Goal: Obtain resource: Download file/media

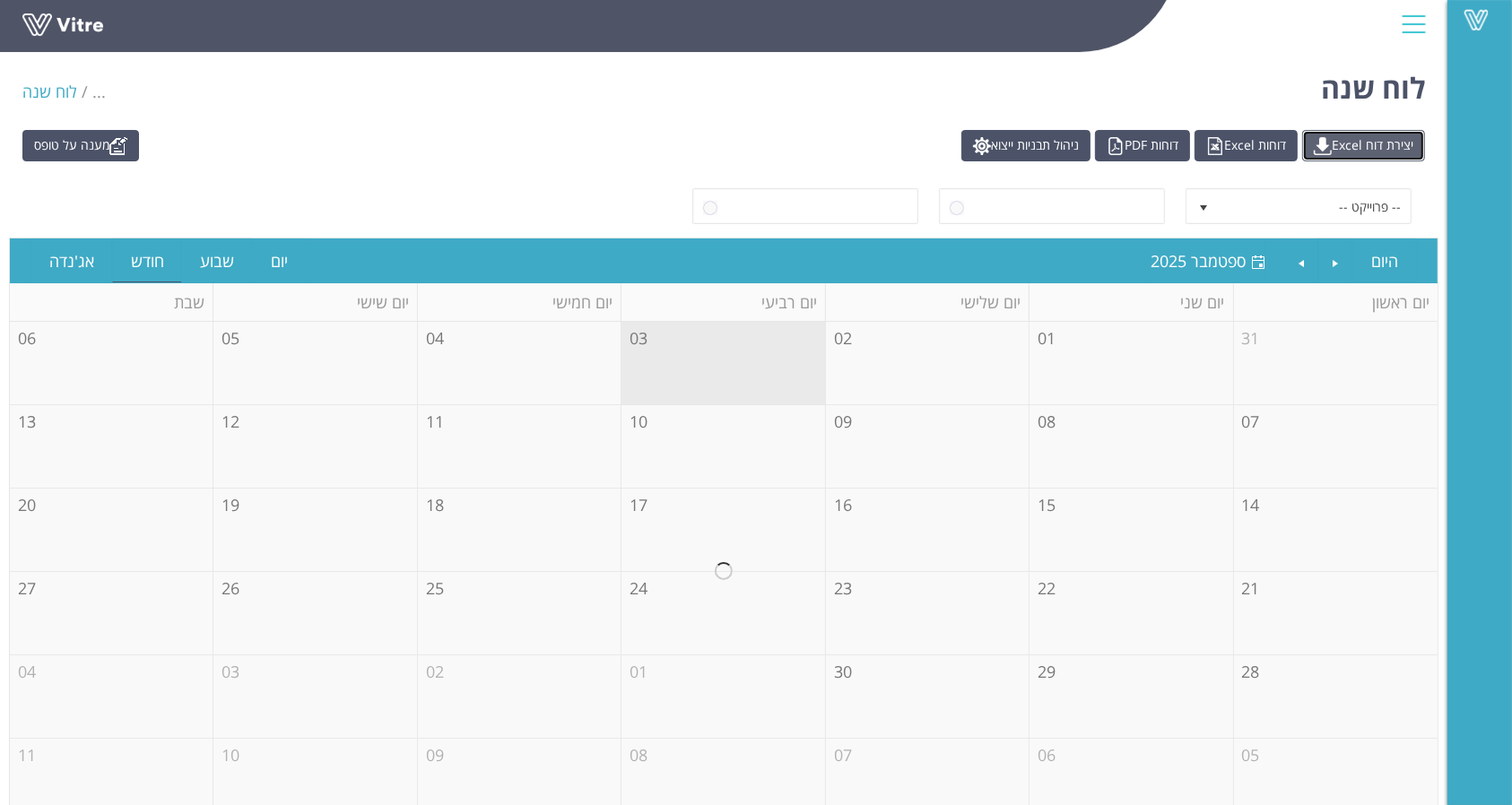
click at [1351, 143] on link "יצירת דוח Excel" at bounding box center [1364, 146] width 123 height 32
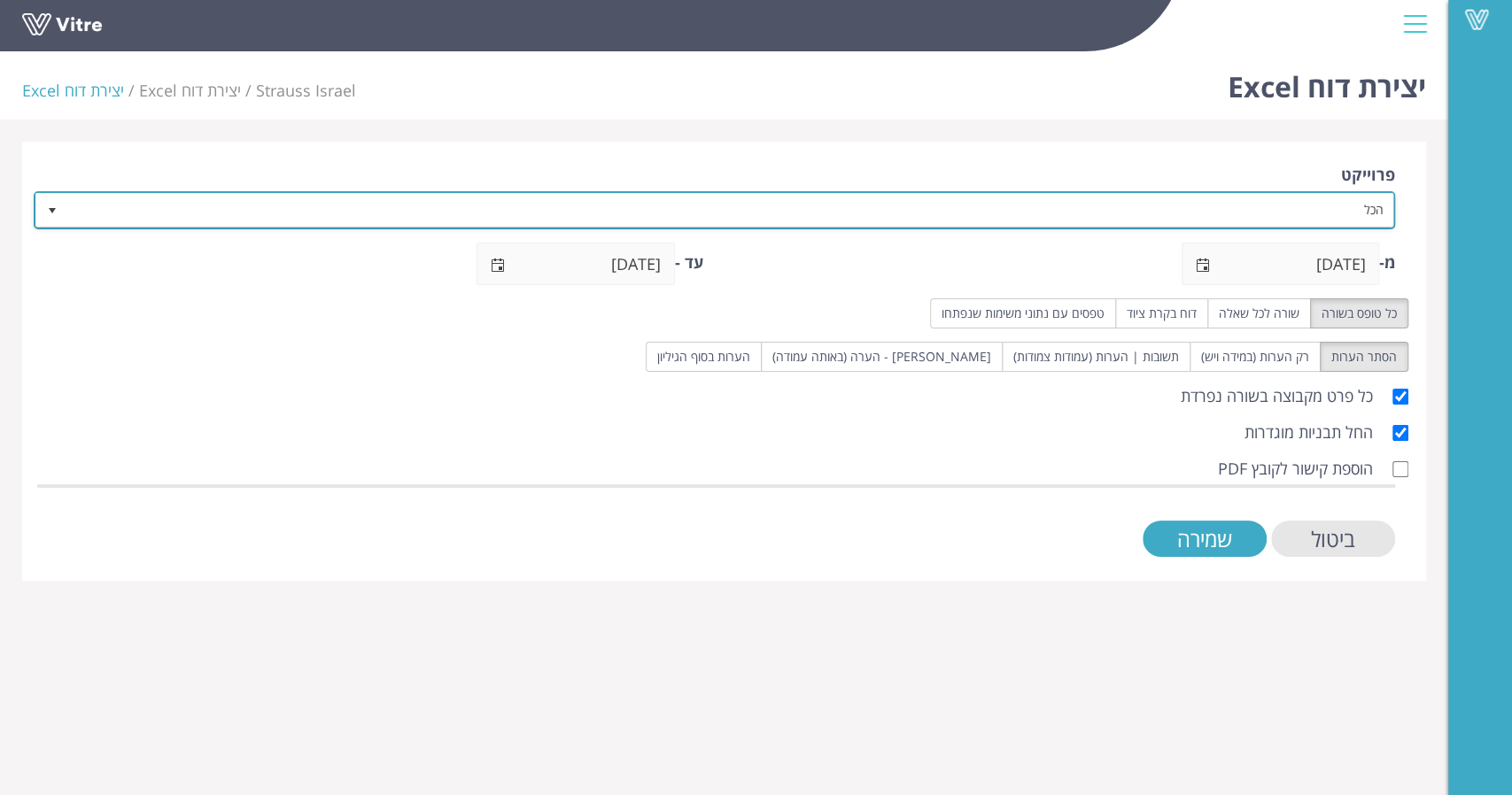
click at [1247, 223] on span "הכל" at bounding box center [730, 210] width 1326 height 32
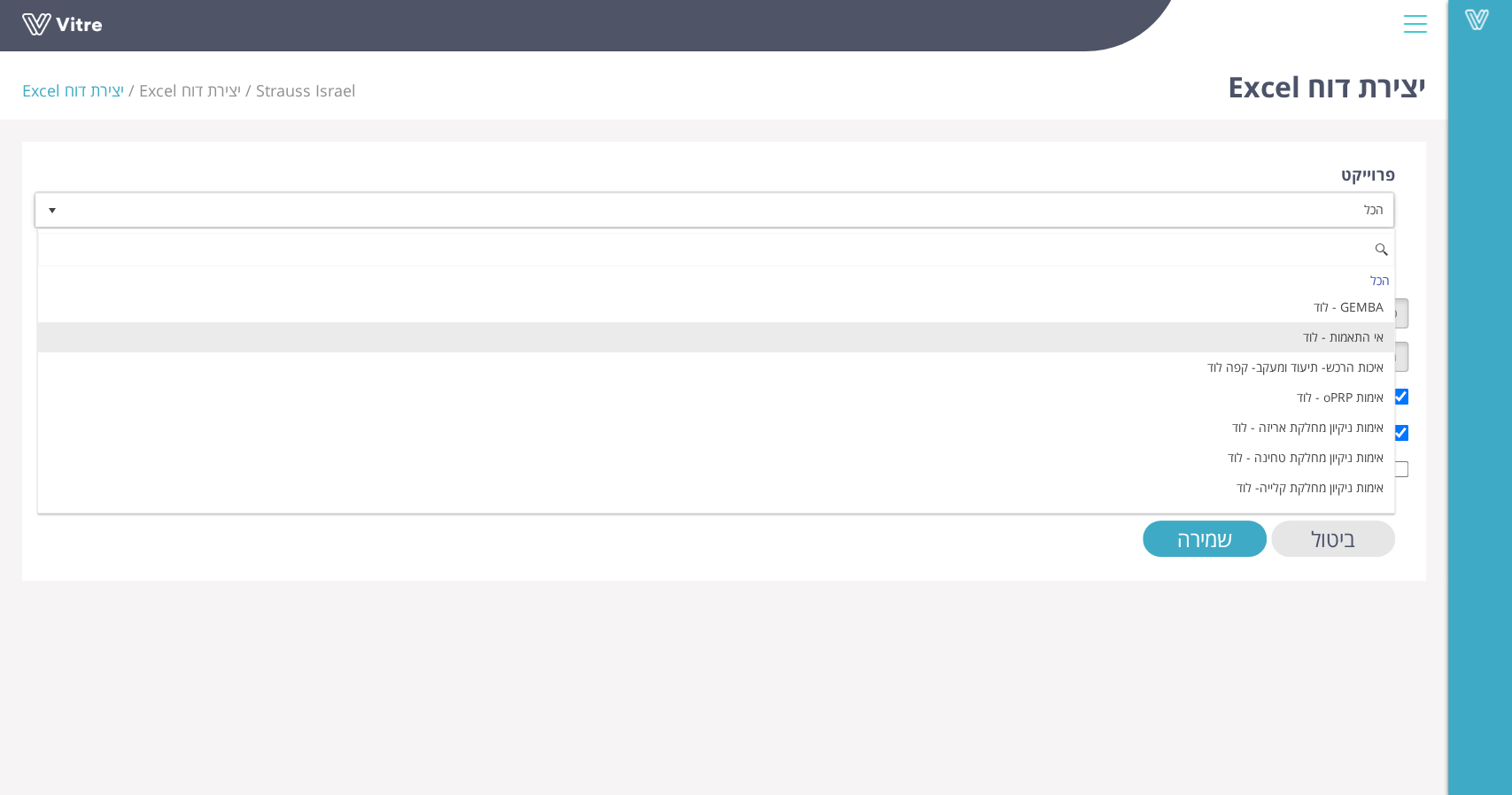
click at [1269, 345] on li "אי התאמות - לוד" at bounding box center [717, 338] width 1357 height 30
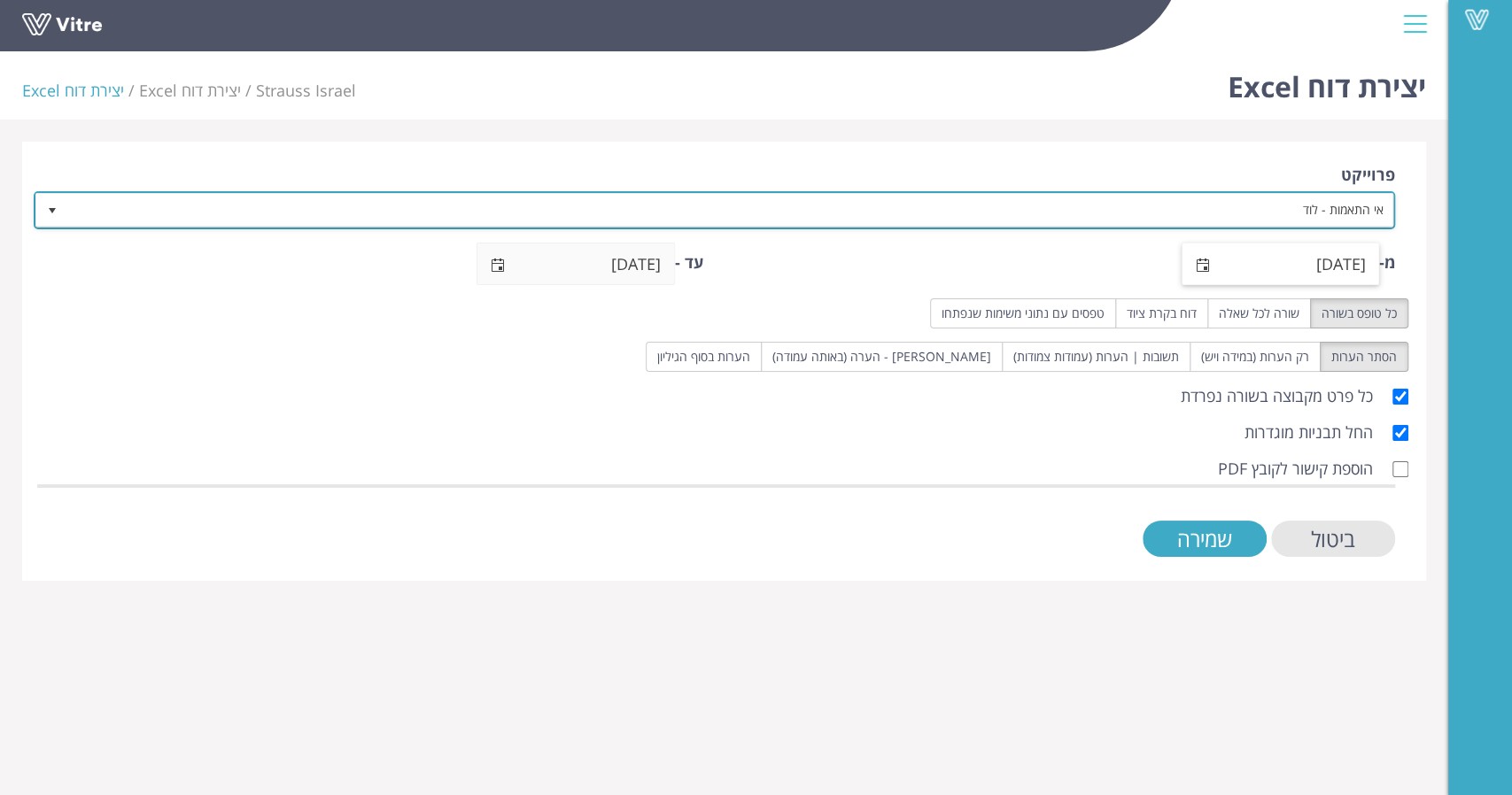
click at [1212, 264] on span "select" at bounding box center [1204, 264] width 41 height 42
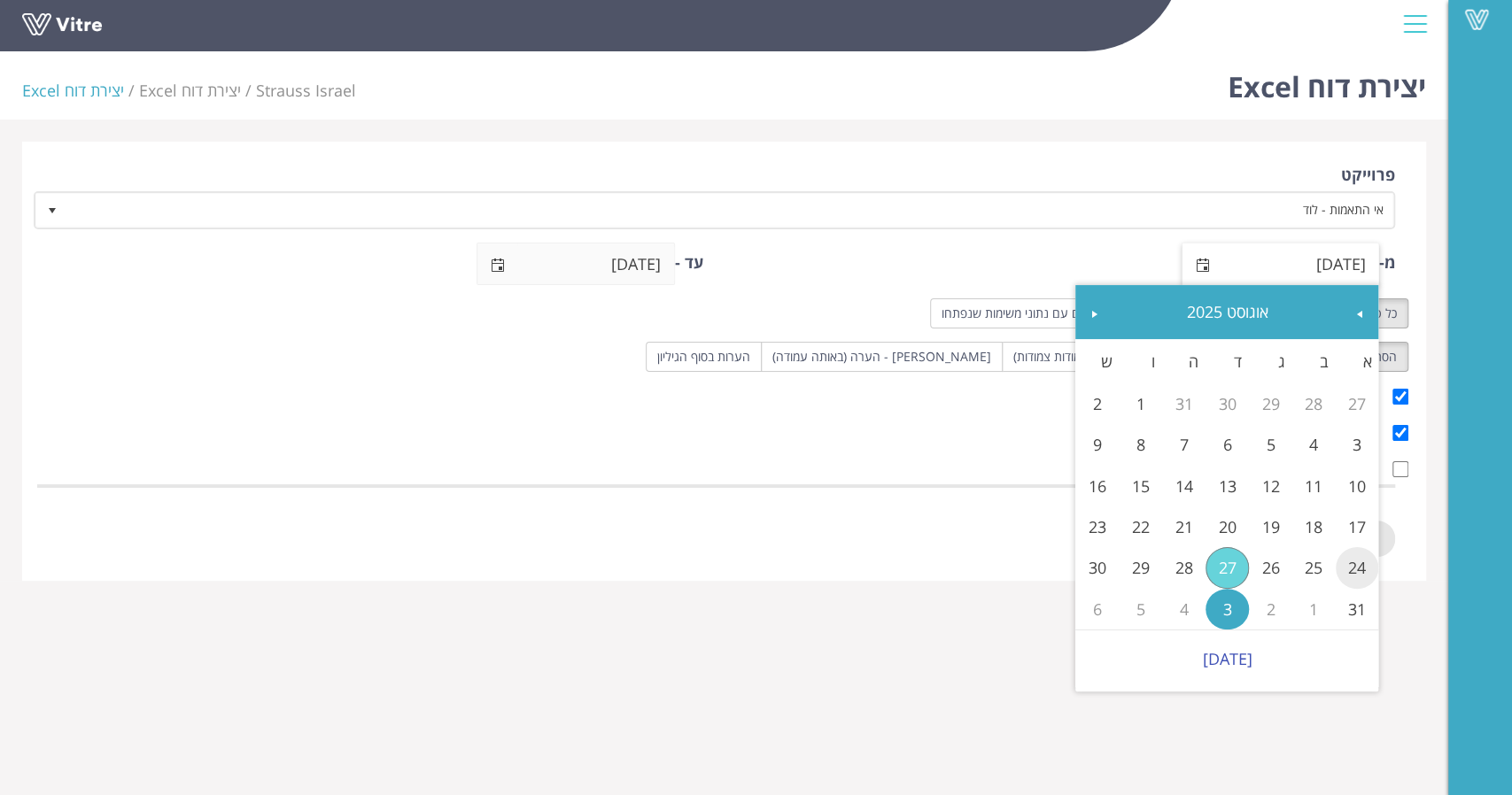
click at [1347, 574] on link "24" at bounding box center [1357, 568] width 44 height 41
type input "24/08/2025"
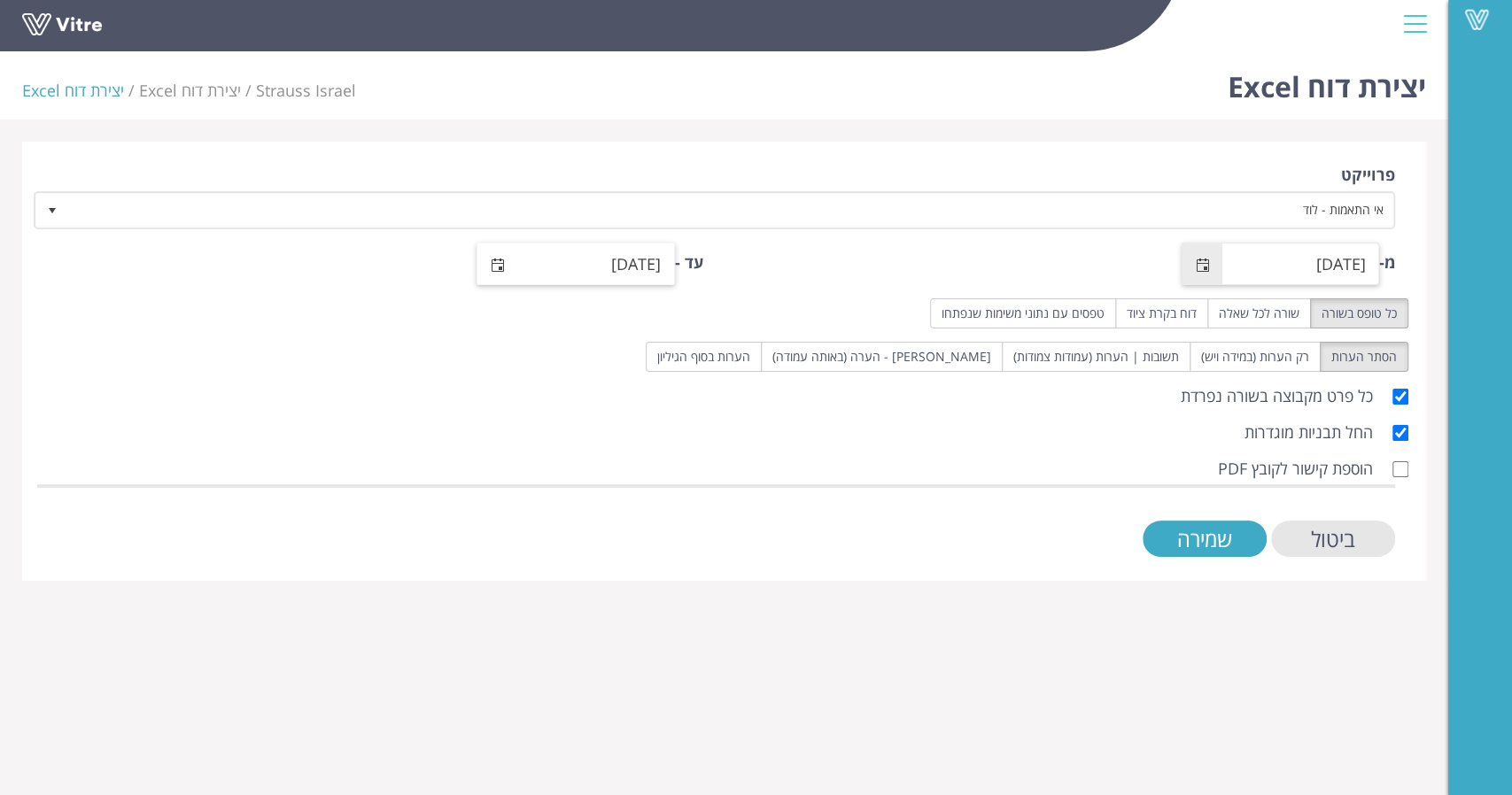
click at [503, 254] on span "select" at bounding box center [498, 264] width 41 height 42
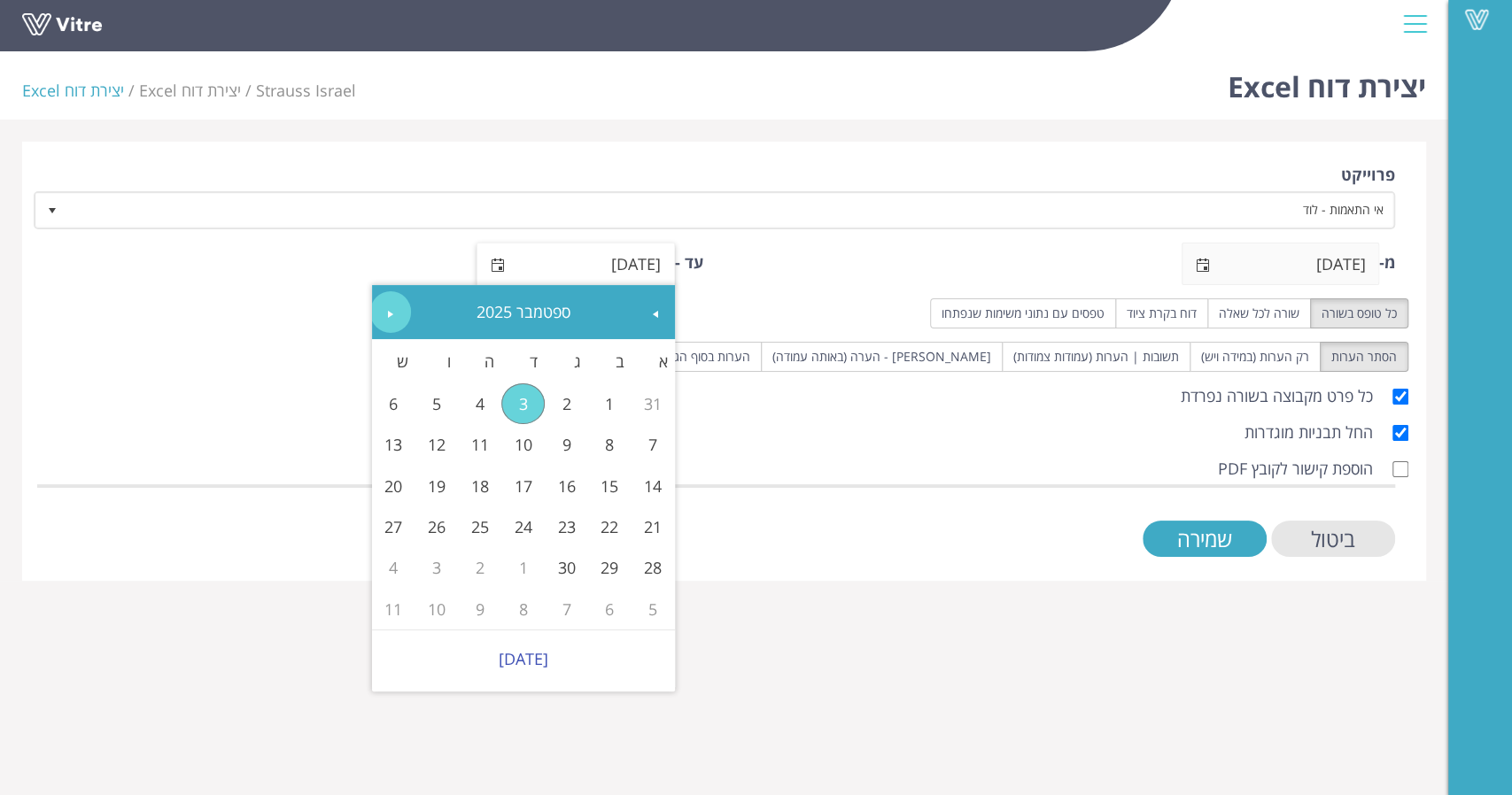
click at [382, 308] on link "Next" at bounding box center [391, 312] width 41 height 41
click at [651, 313] on span "Previous" at bounding box center [656, 314] width 14 height 14
drag, startPoint x: 374, startPoint y: 572, endPoint x: 594, endPoint y: 595, distance: 221.2
click at [374, 572] on link "30" at bounding box center [393, 568] width 44 height 41
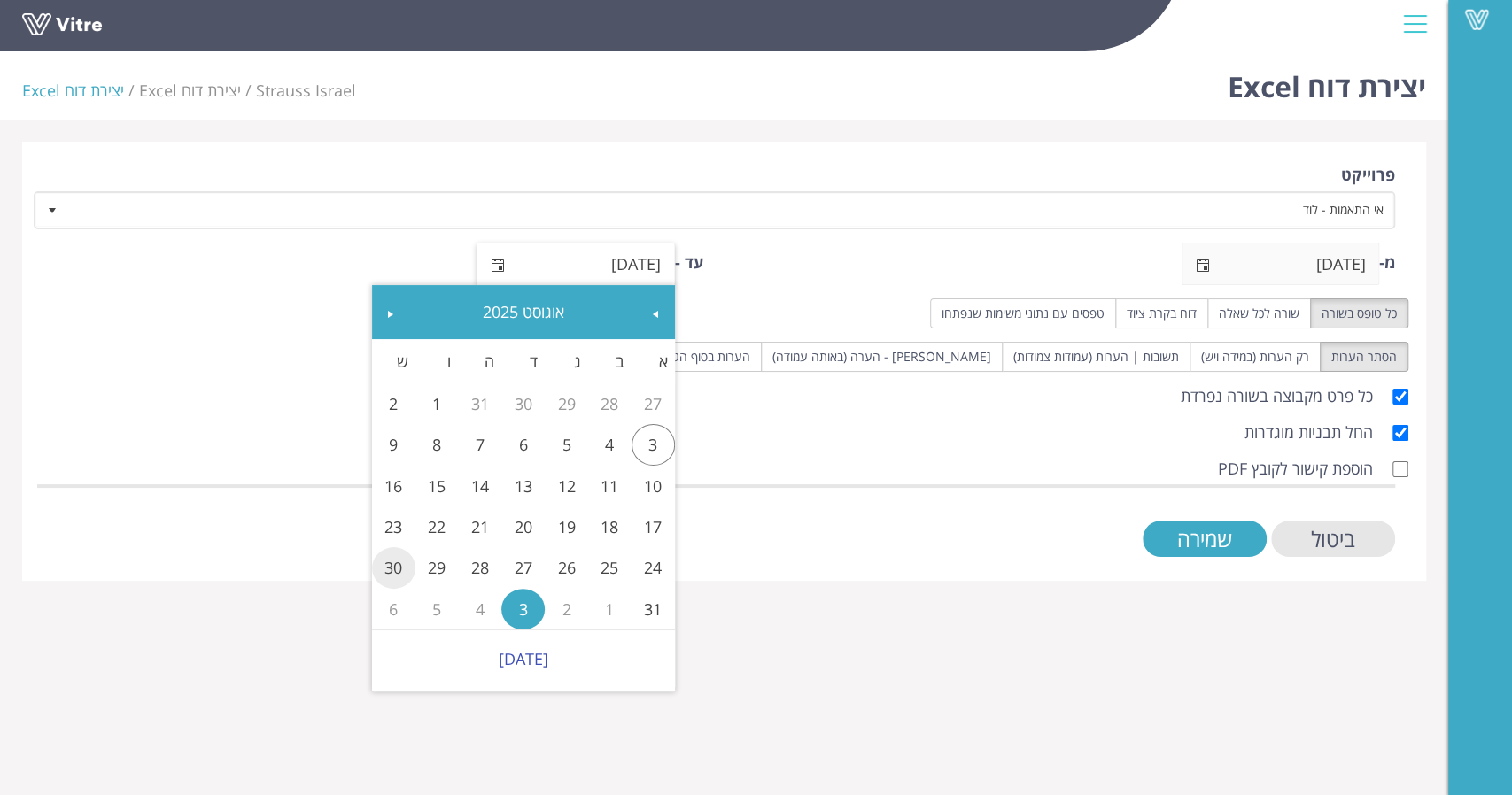
type input "30/08/2025"
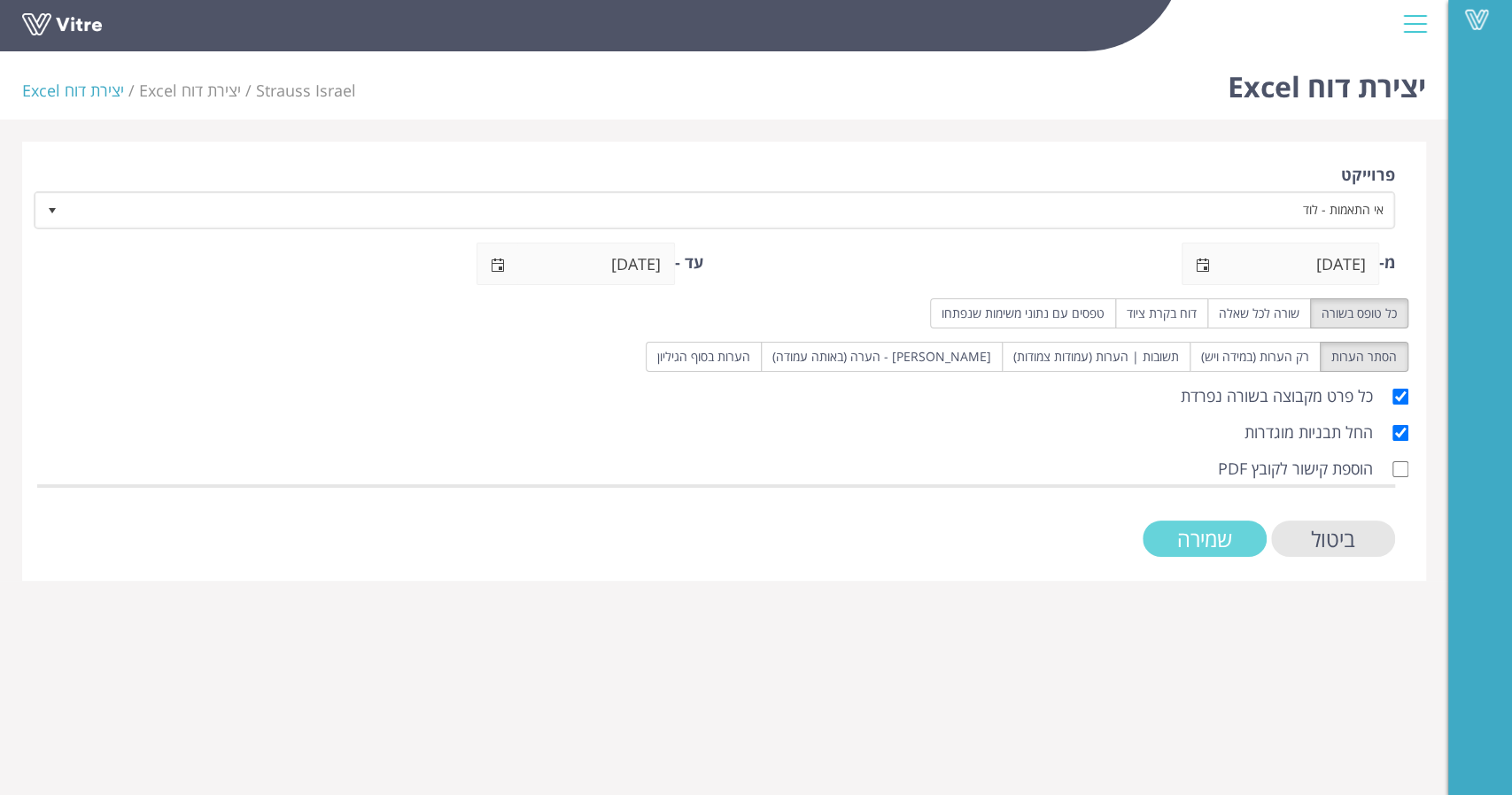
click at [1192, 538] on input "שמירה" at bounding box center [1205, 539] width 124 height 37
